Goal: Information Seeking & Learning: Learn about a topic

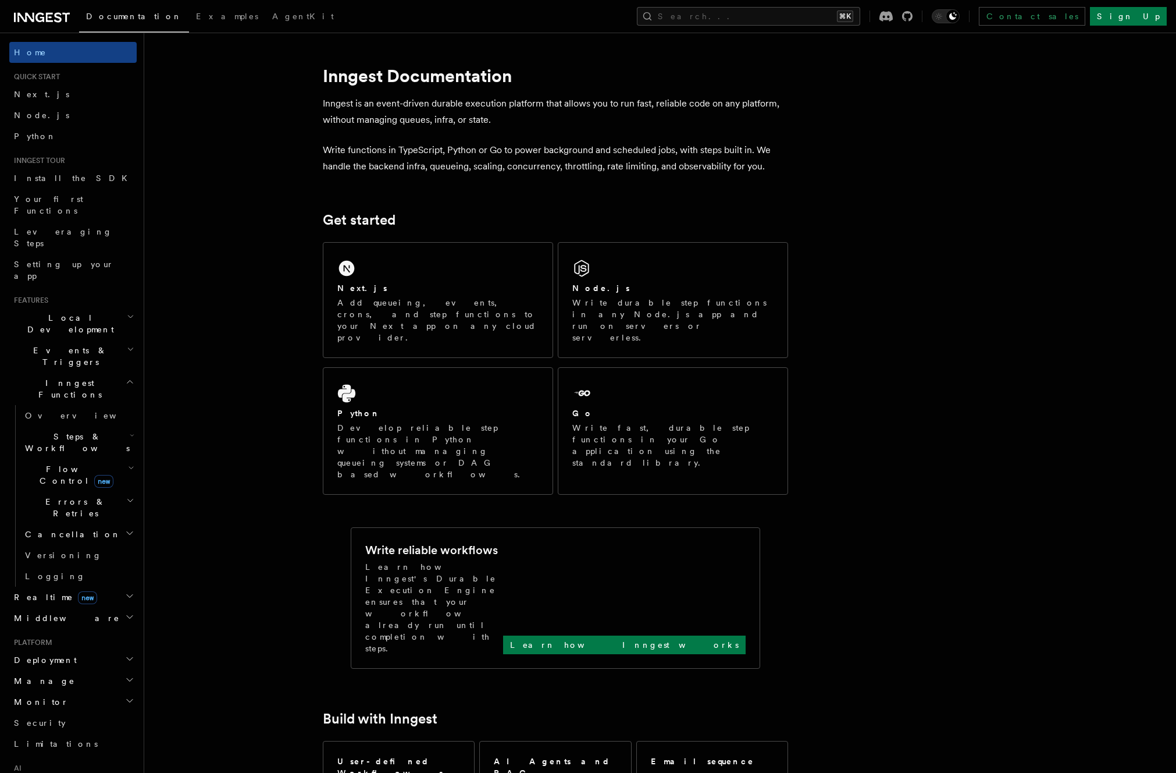
click at [65, 377] on span "Inngest Functions" at bounding box center [67, 388] width 116 height 23
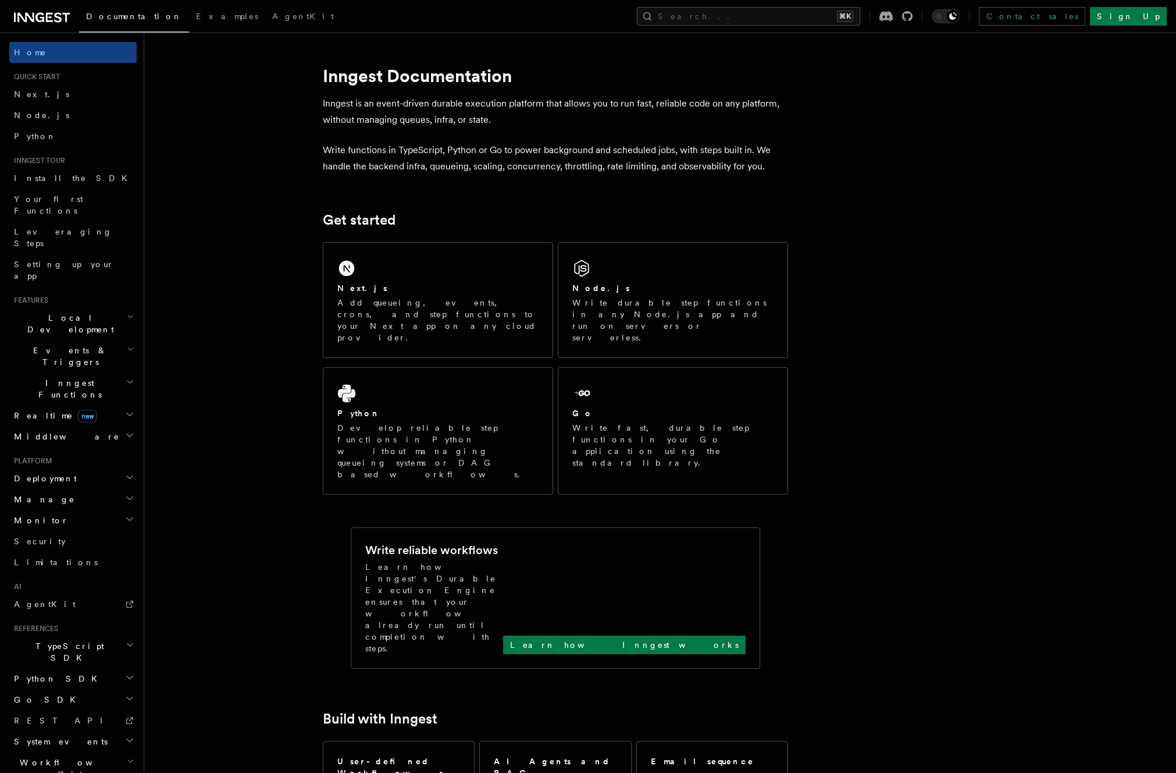
click at [41, 514] on span "Monitor" at bounding box center [38, 520] width 59 height 12
click at [41, 653] on span "Datadog" at bounding box center [57, 657] width 65 height 9
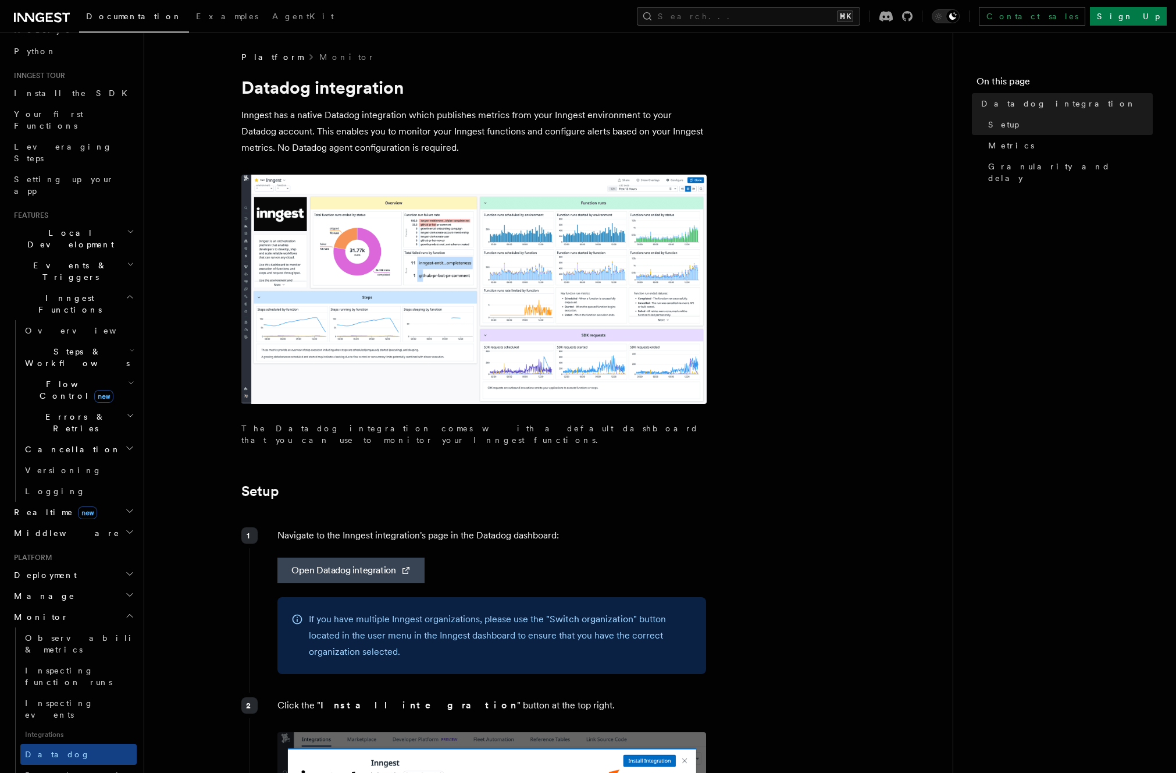
scroll to position [123, 0]
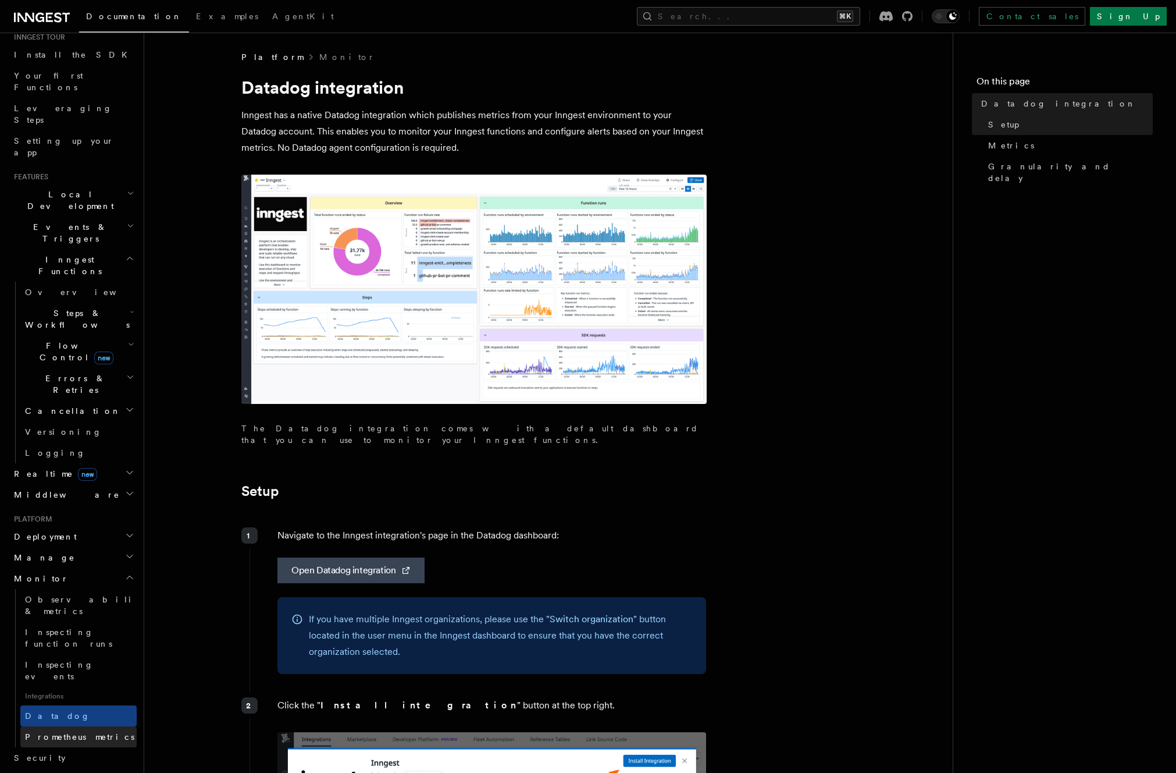
click at [56, 732] on span "Prometheus metrics" at bounding box center [79, 736] width 109 height 9
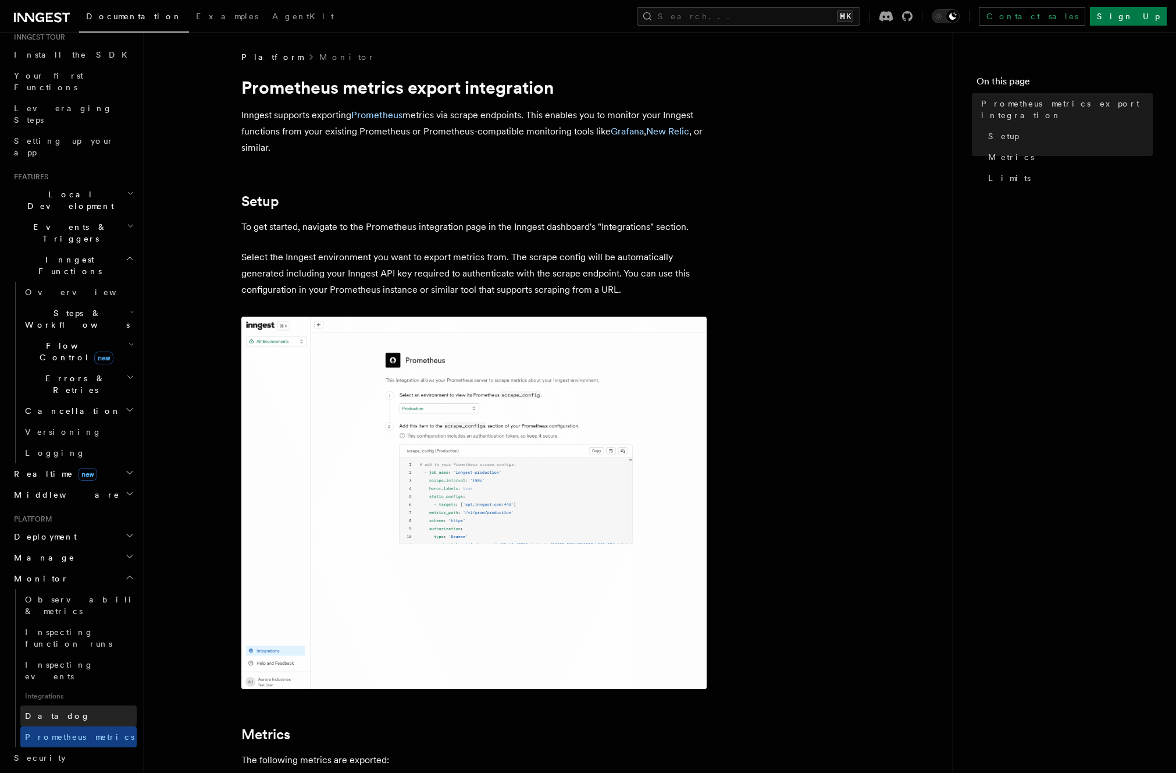
click at [54, 711] on span "Datadog" at bounding box center [57, 715] width 65 height 9
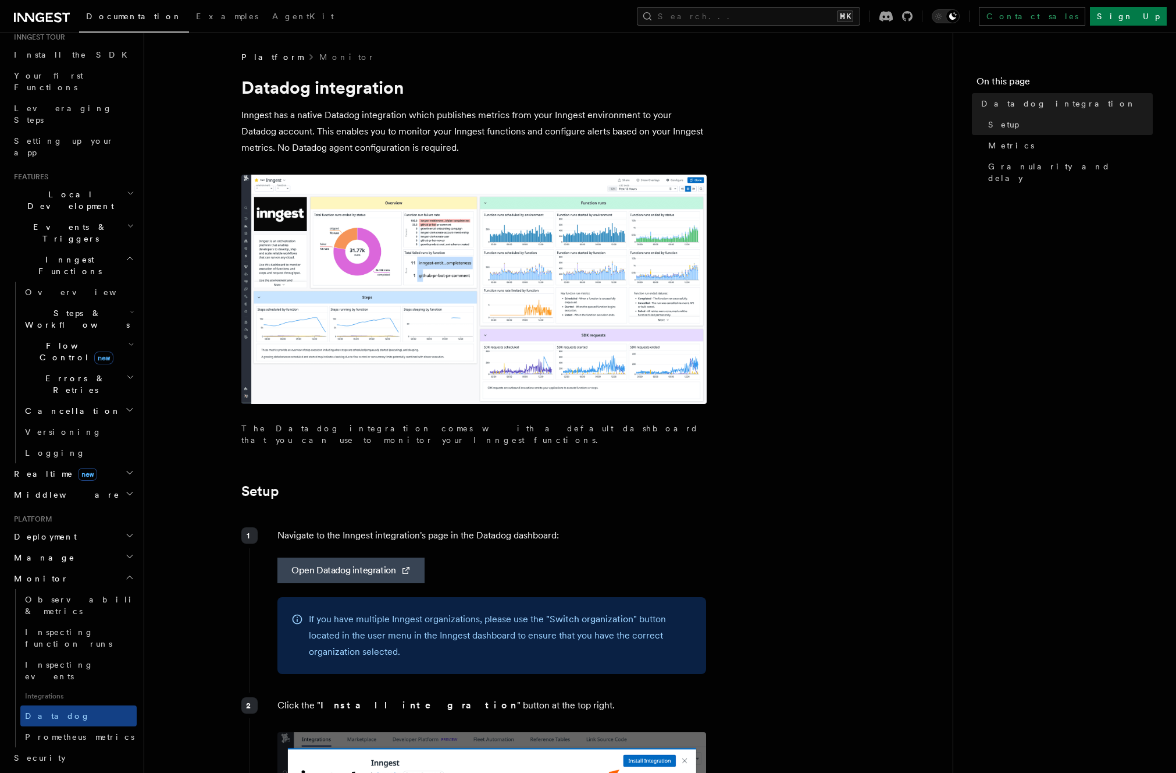
click at [46, 568] on h2 "Monitor" at bounding box center [72, 578] width 127 height 21
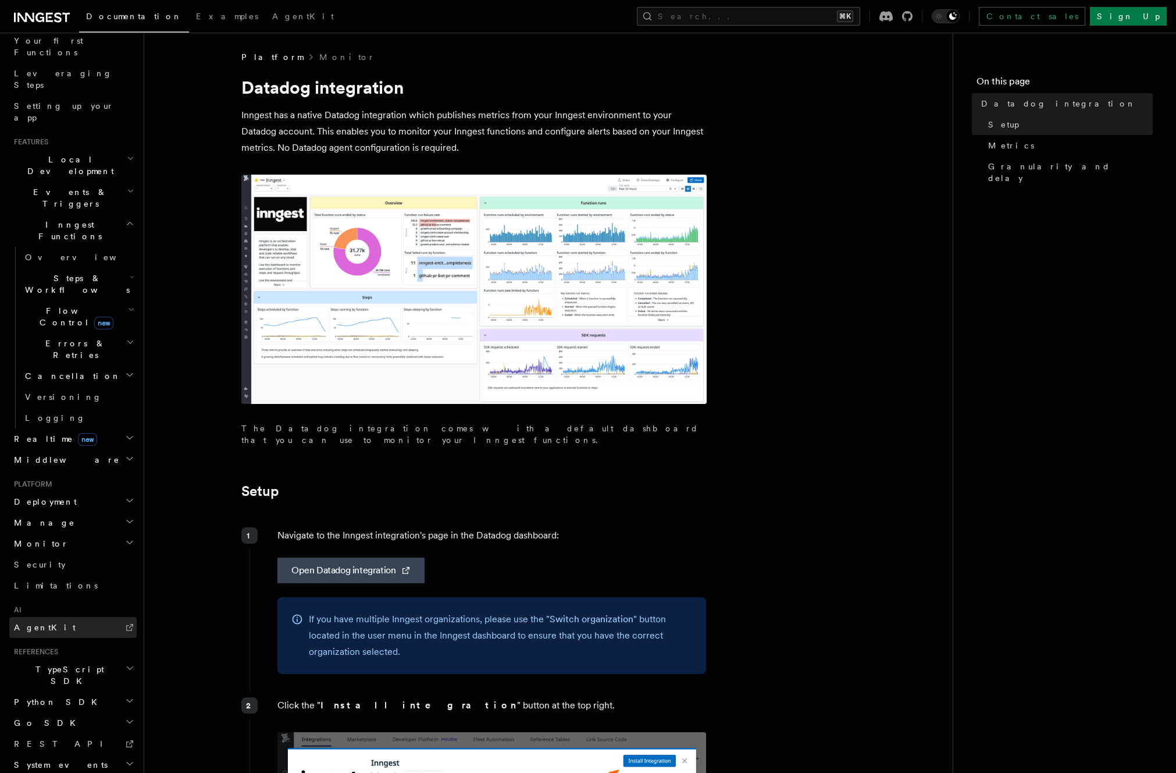
click at [46, 623] on span "AgentKit" at bounding box center [45, 627] width 62 height 9
click at [74, 219] on span "Inngest Functions" at bounding box center [67, 230] width 116 height 23
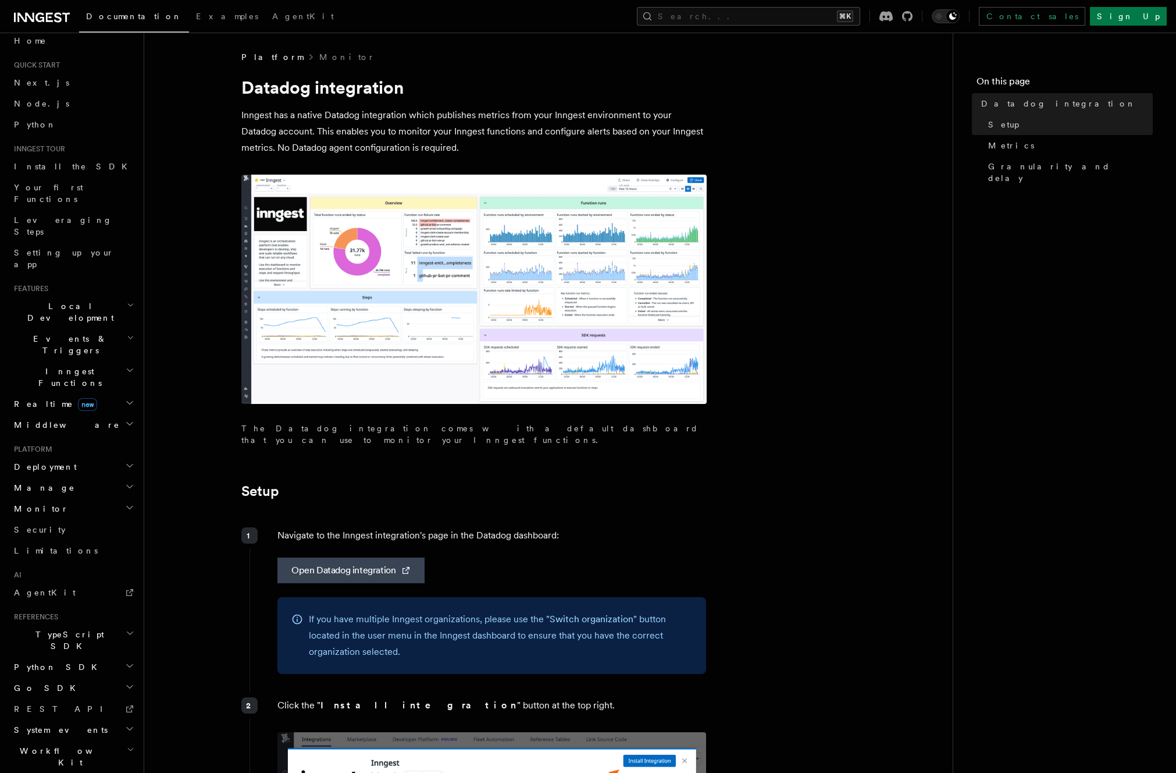
click at [42, 398] on span "Realtime new" at bounding box center [53, 404] width 88 height 12
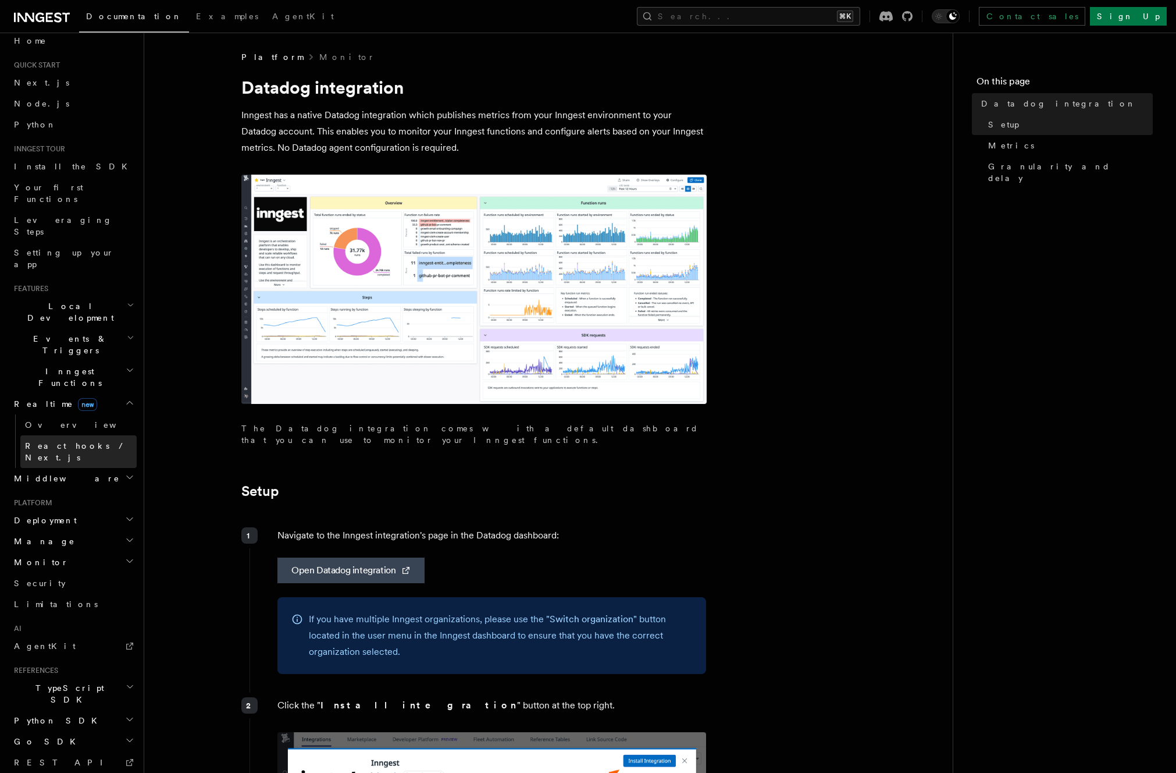
click at [46, 441] on span "React hooks / Next.js" at bounding box center [76, 451] width 103 height 21
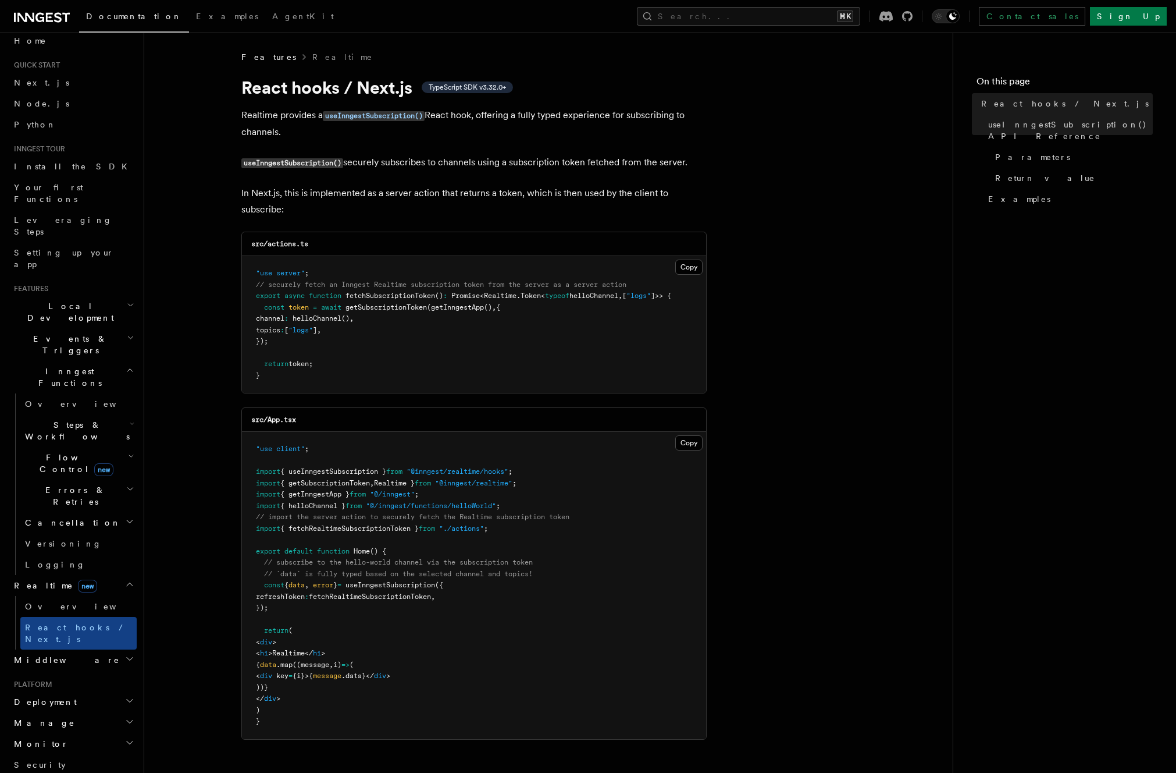
click at [30, 580] on span "Realtime new" at bounding box center [53, 586] width 88 height 12
